Goal: Task Accomplishment & Management: Complete application form

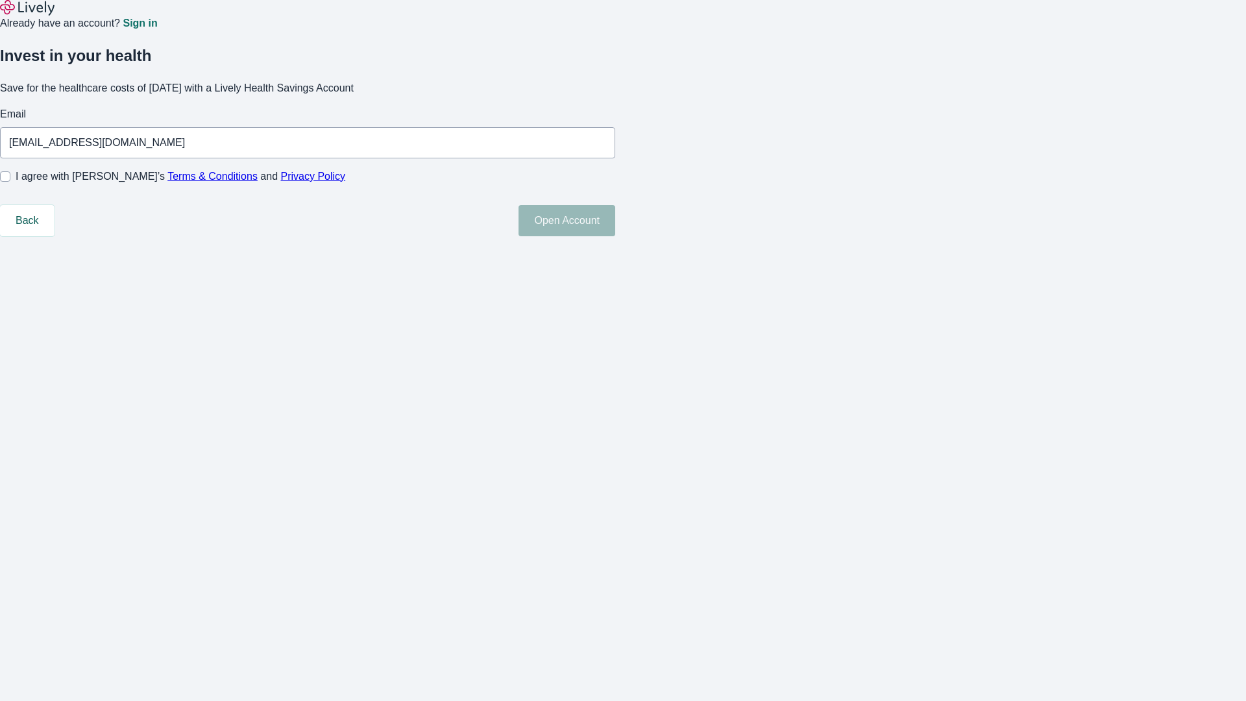
click at [10, 182] on input "I agree with Lively’s Terms & Conditions and Privacy Policy" at bounding box center [5, 176] width 10 height 10
checkbox input "true"
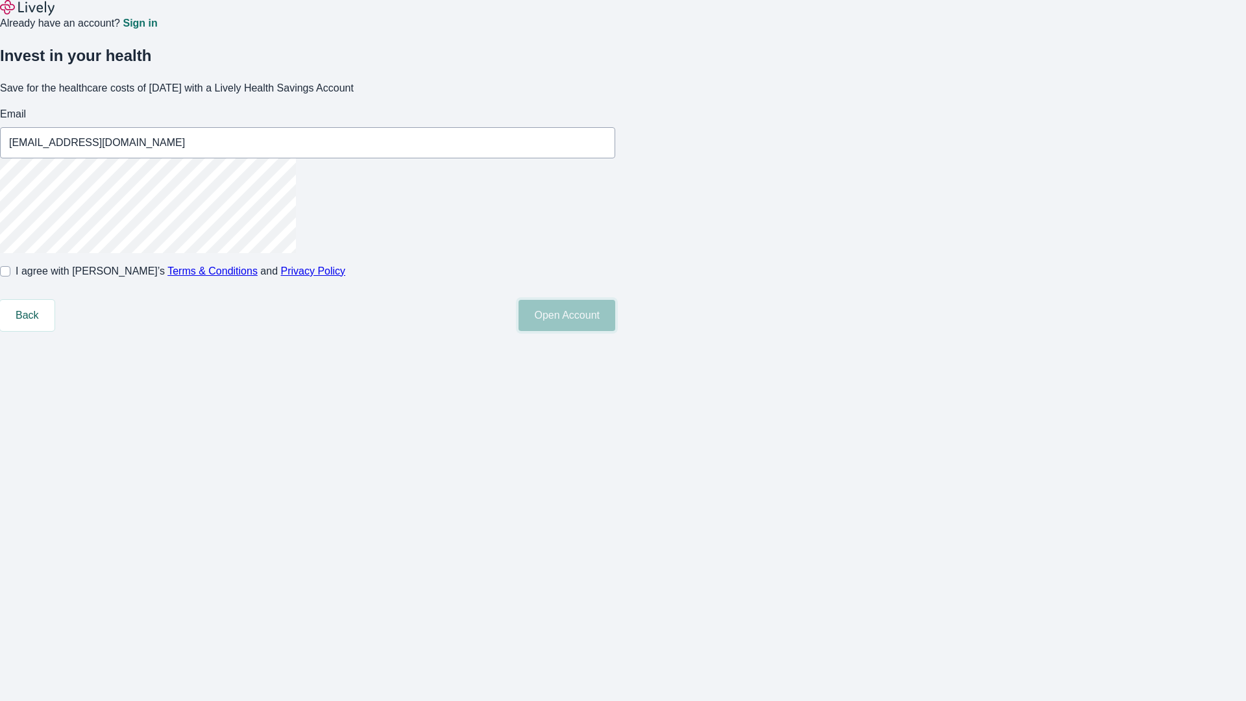
click at [615, 331] on button "Open Account" at bounding box center [567, 315] width 97 height 31
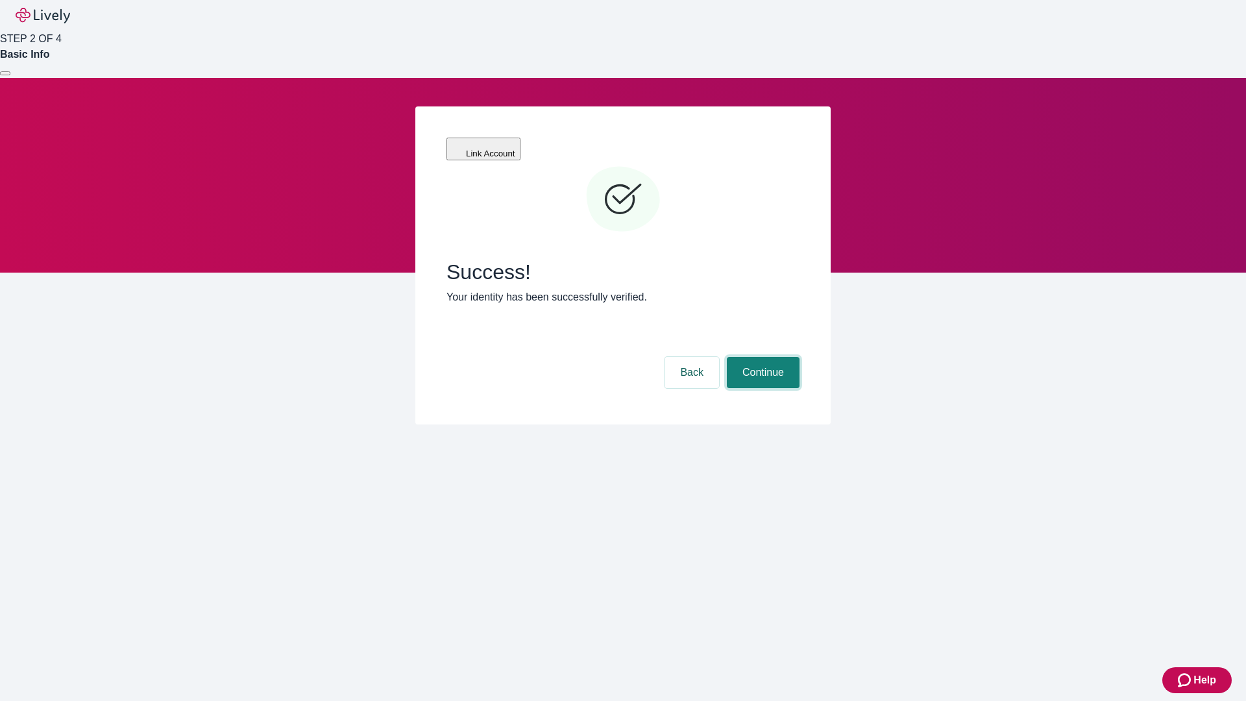
click at [761, 357] on button "Continue" at bounding box center [763, 372] width 73 height 31
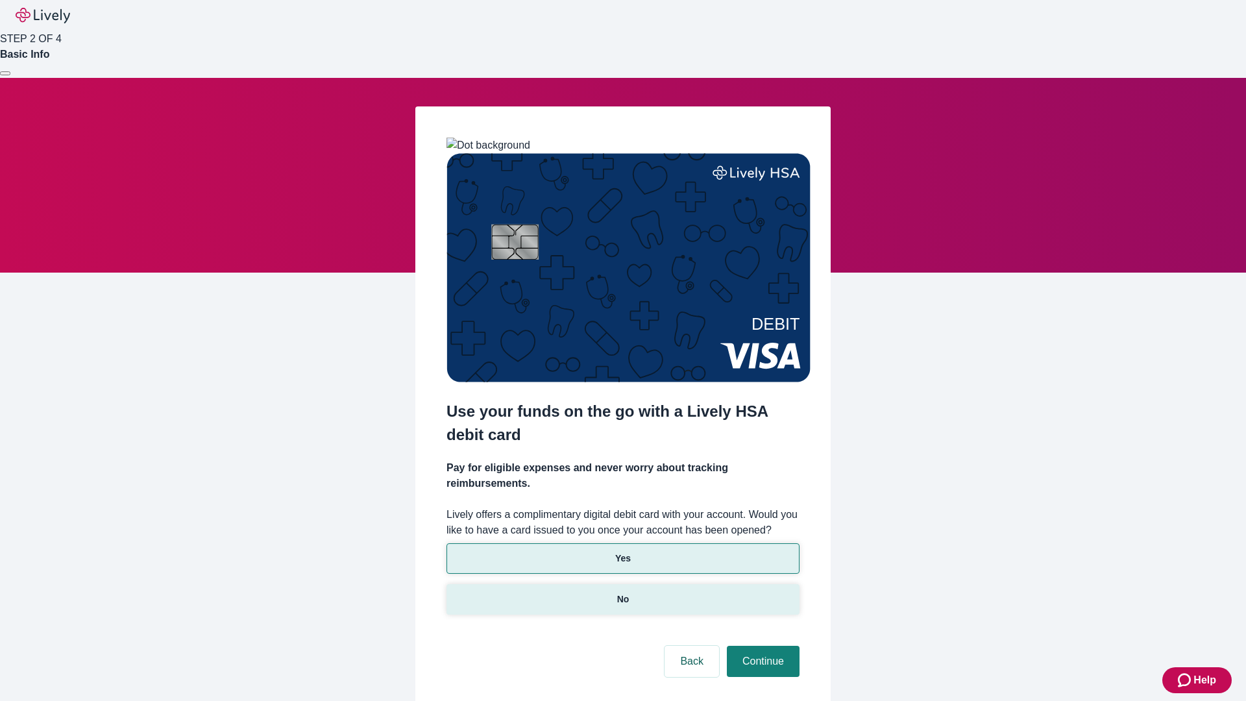
click at [623, 593] on p "No" at bounding box center [623, 600] width 12 height 14
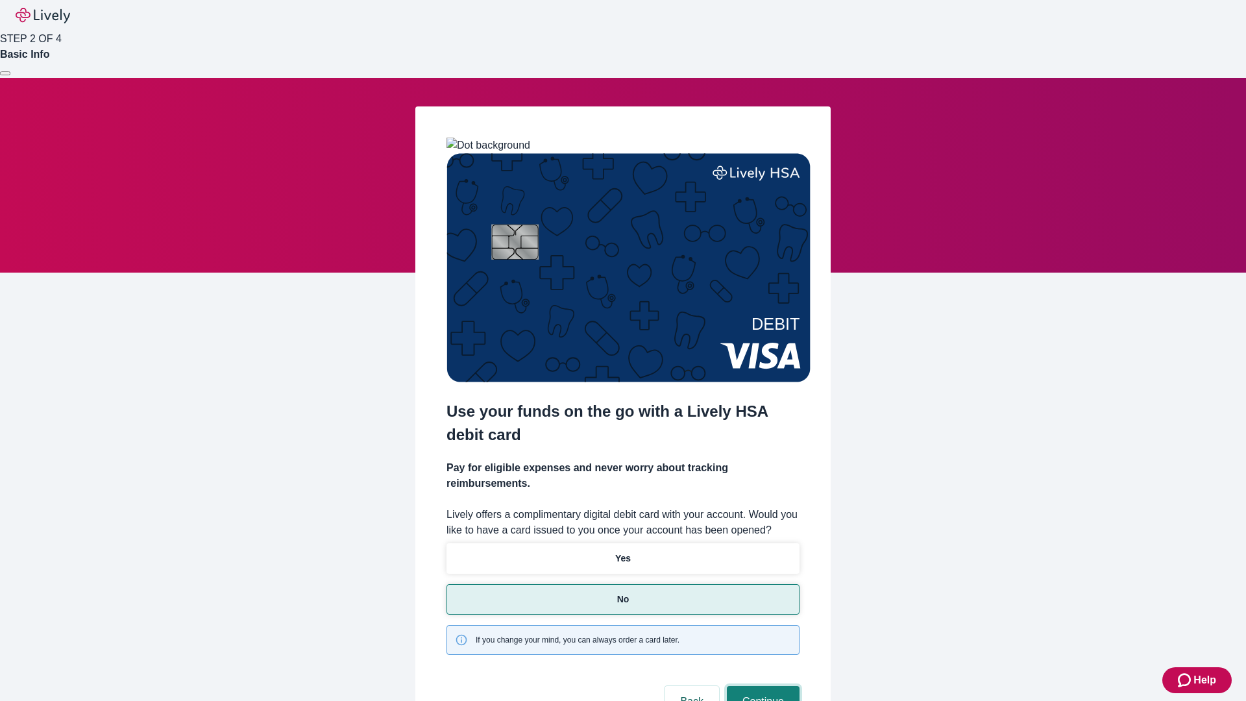
click at [761, 686] on button "Continue" at bounding box center [763, 701] width 73 height 31
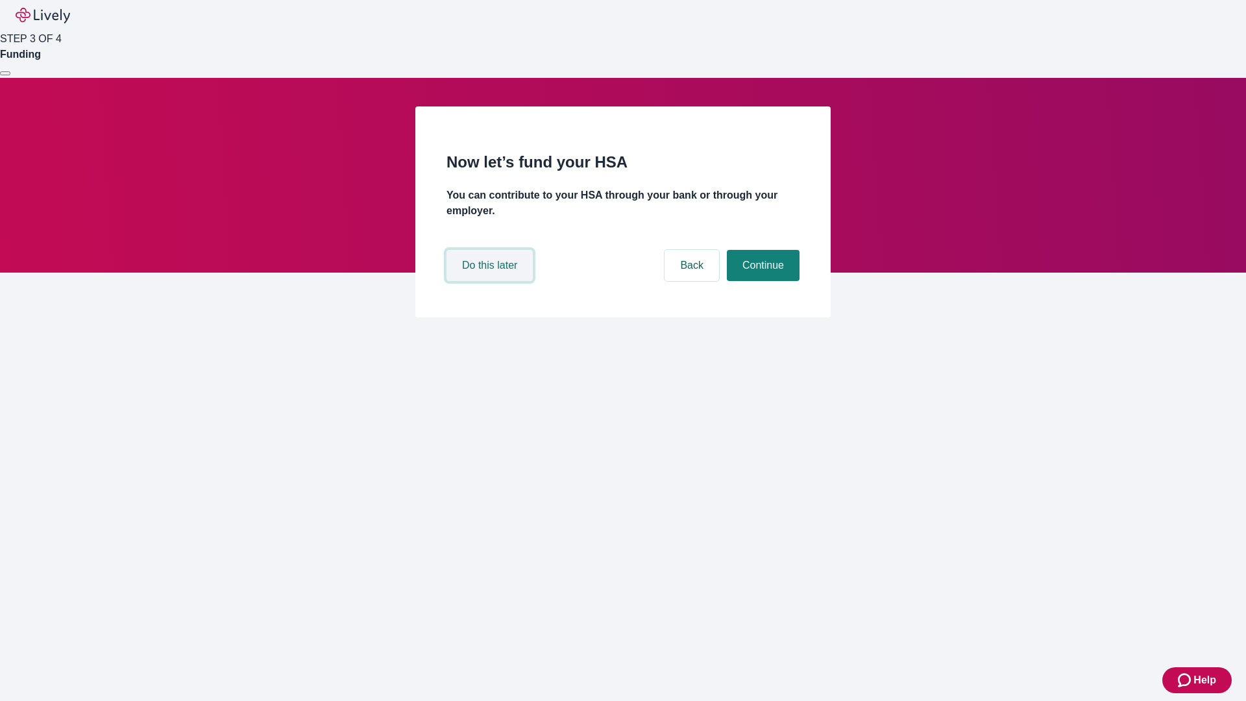
click at [491, 281] on button "Do this later" at bounding box center [490, 265] width 86 height 31
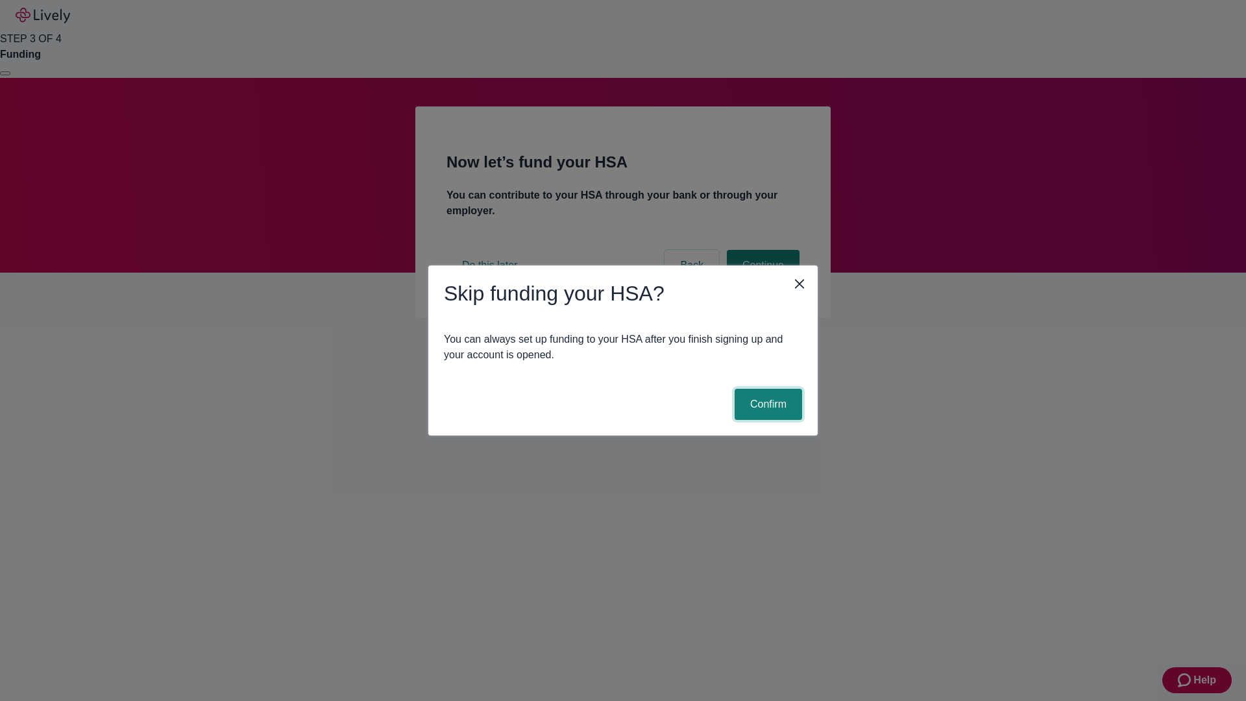
click at [767, 404] on button "Confirm" at bounding box center [769, 404] width 68 height 31
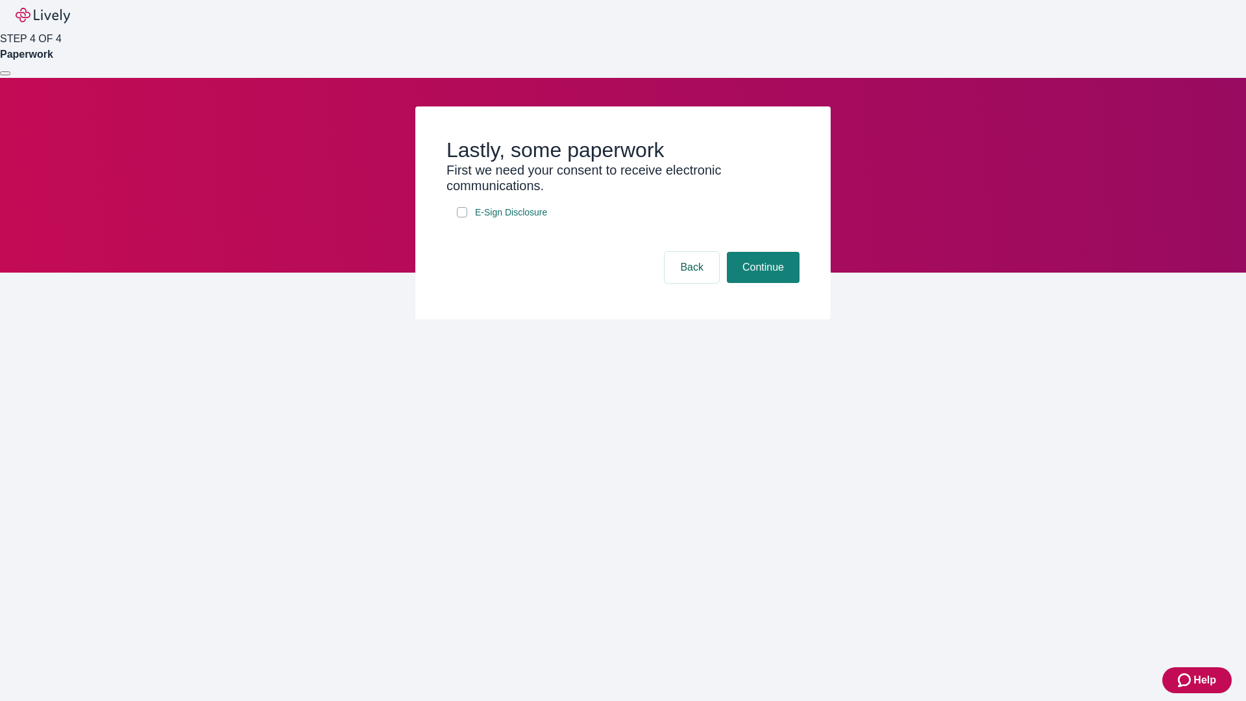
click at [462, 217] on input "E-Sign Disclosure" at bounding box center [462, 212] width 10 height 10
checkbox input "true"
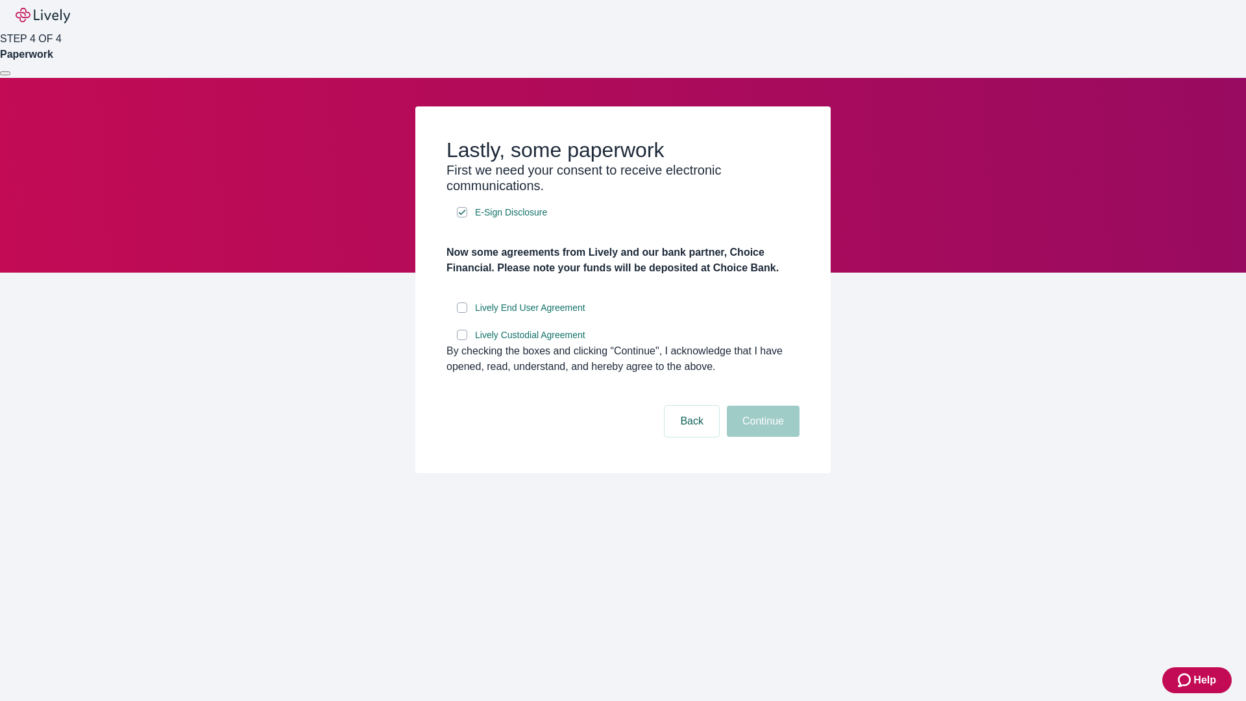
click at [462, 313] on input "Lively End User Agreement" at bounding box center [462, 308] width 10 height 10
checkbox input "true"
click at [462, 340] on input "Lively Custodial Agreement" at bounding box center [462, 335] width 10 height 10
checkbox input "true"
click at [761, 437] on button "Continue" at bounding box center [763, 421] width 73 height 31
